Goal: Use online tool/utility: Utilize a website feature to perform a specific function

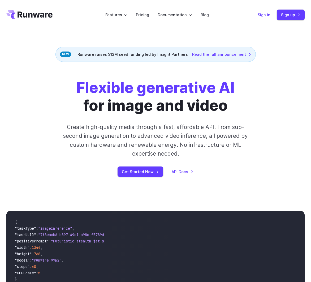
click at [264, 13] on link "Sign in" at bounding box center [264, 15] width 13 height 6
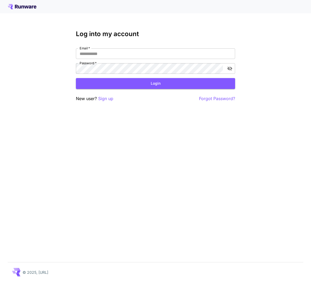
type input "**********"
click at [157, 85] on button "Login" at bounding box center [155, 83] width 159 height 11
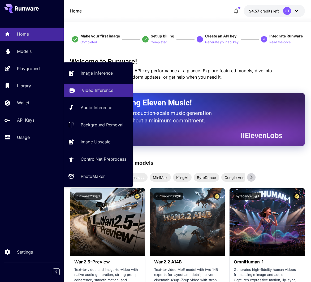
click at [100, 89] on p "Video Inference" at bounding box center [98, 90] width 32 height 6
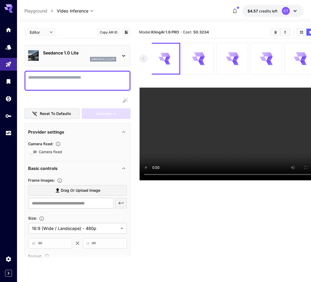
click at [126, 60] on div "Seedance 1.0 Lite seedance_1_0_lite" at bounding box center [77, 56] width 99 height 16
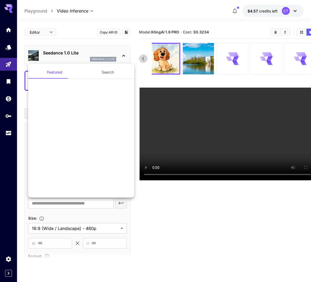
click at [107, 214] on div at bounding box center [155, 141] width 311 height 282
